Goal: Task Accomplishment & Management: Manage account settings

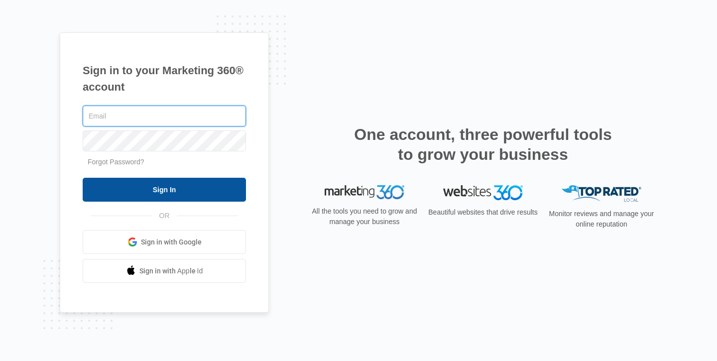
type input "[PERSON_NAME][EMAIL_ADDRESS][DOMAIN_NAME]"
click at [200, 193] on input "Sign In" at bounding box center [164, 190] width 163 height 24
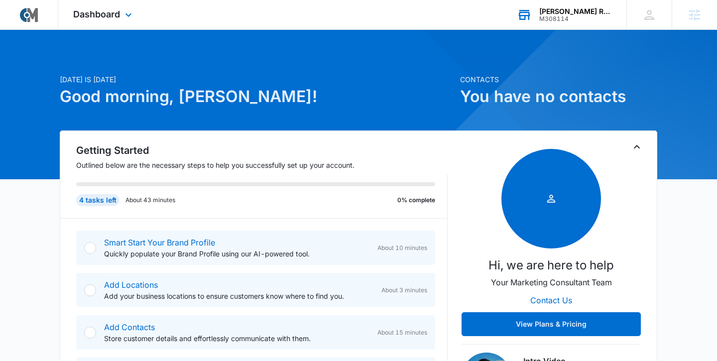
click at [599, 16] on div "M308114" at bounding box center [575, 18] width 73 height 7
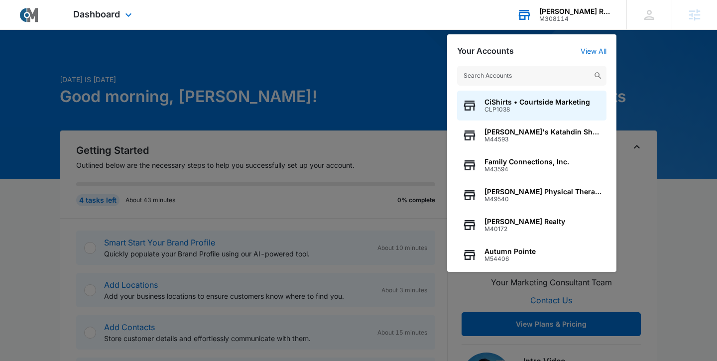
click at [599, 16] on div "M308114" at bounding box center [575, 18] width 73 height 7
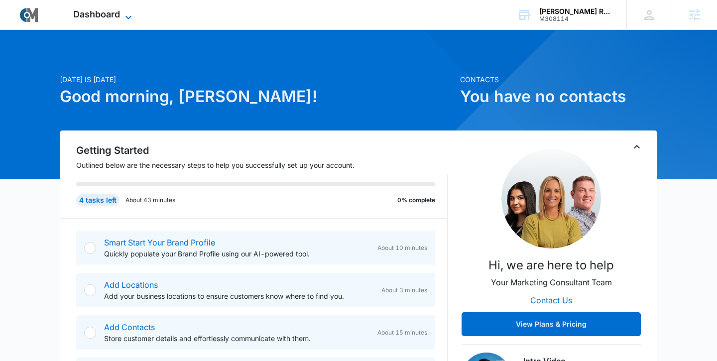
click at [129, 16] on icon at bounding box center [129, 17] width 12 height 12
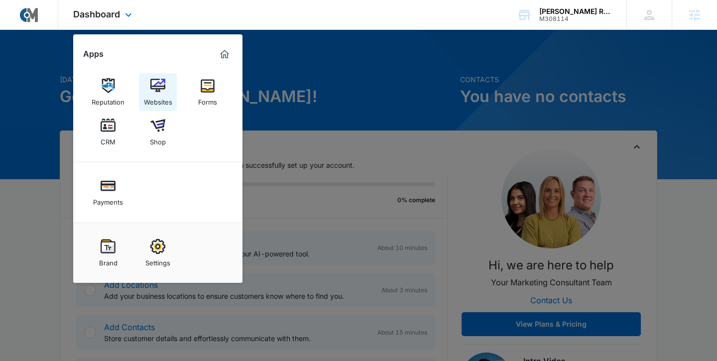
click at [158, 81] on img at bounding box center [157, 85] width 15 height 15
